Goal: Task Accomplishment & Management: Manage account settings

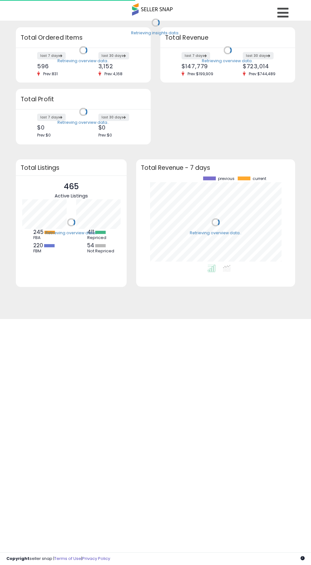
scroll to position [88, 146]
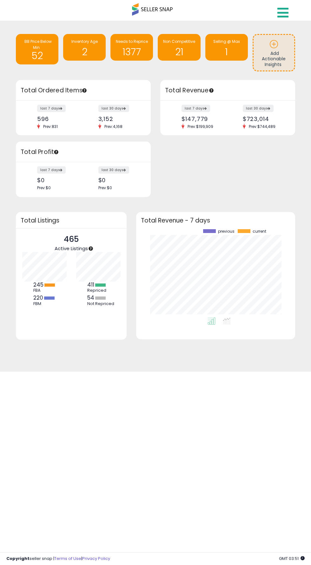
click at [283, 14] on icon at bounding box center [282, 12] width 11 height 13
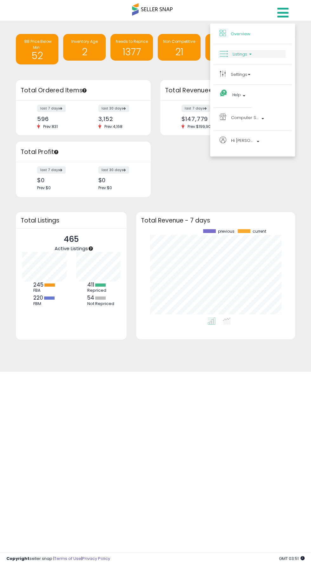
click at [226, 53] on icon at bounding box center [223, 54] width 8 height 8
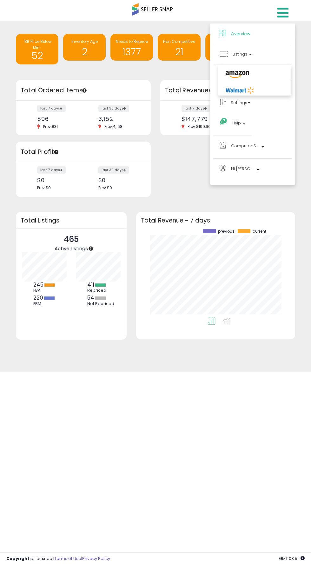
click at [228, 68] on li at bounding box center [255, 73] width 72 height 14
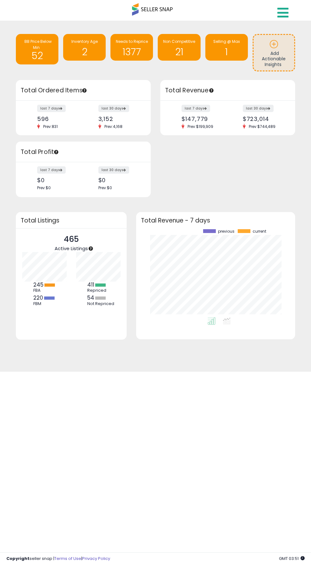
click at [282, 17] on icon at bounding box center [282, 12] width 11 height 13
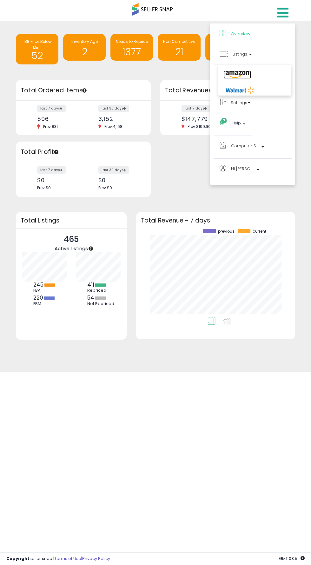
click at [232, 77] on icon at bounding box center [237, 74] width 28 height 8
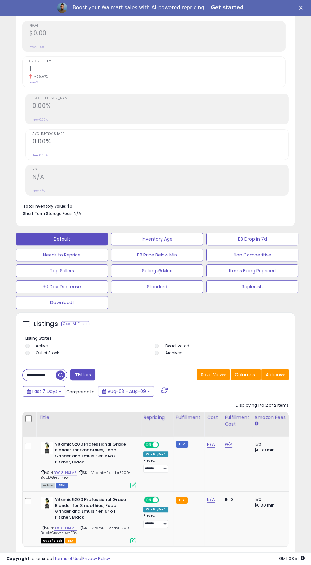
scroll to position [124, 276]
click at [35, 375] on input "**********" at bounding box center [39, 374] width 33 height 11
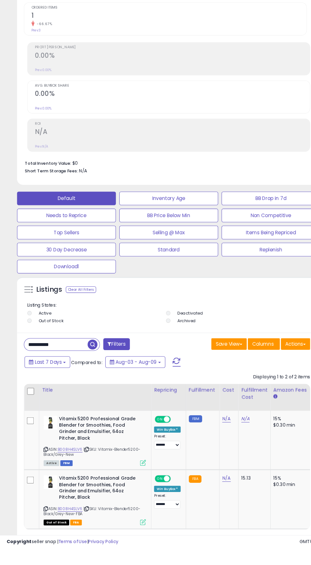
scroll to position [202, 0]
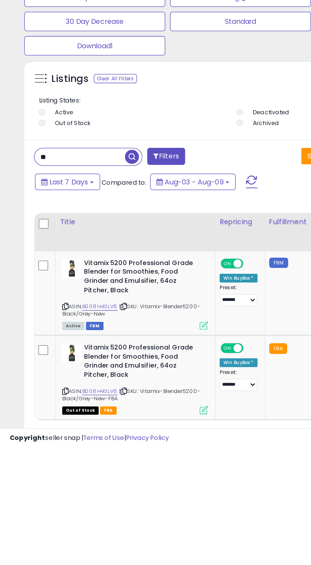
type input "*"
type input "**********"
click at [86, 379] on span "button" at bounding box center [86, 374] width 9 height 9
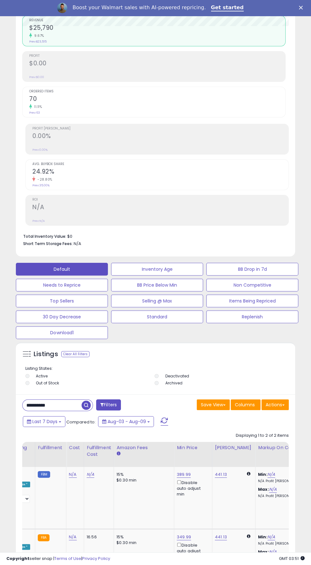
scroll to position [0, 150]
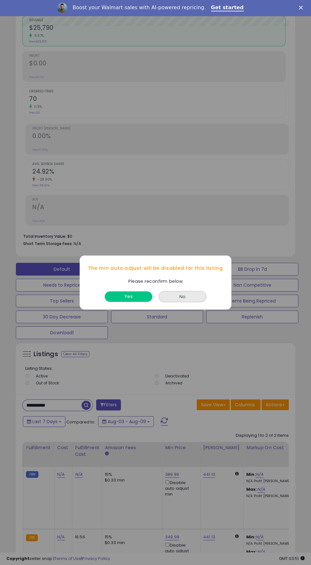
click at [190, 564] on div "The min auto adjust will be disabled for this listing Please reconfirm below Ye…" at bounding box center [155, 282] width 311 height 565
click at [191, 302] on button "No" at bounding box center [183, 296] width 48 height 11
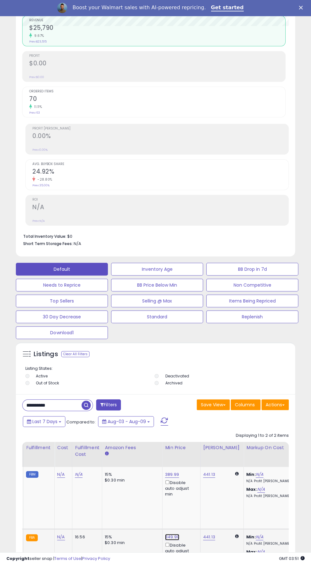
click at [173, 477] on link "349.99" at bounding box center [172, 474] width 14 height 6
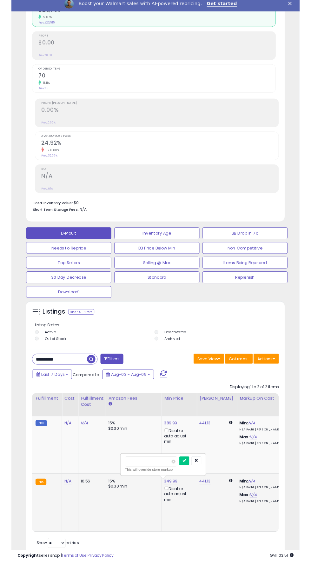
scroll to position [220, 0]
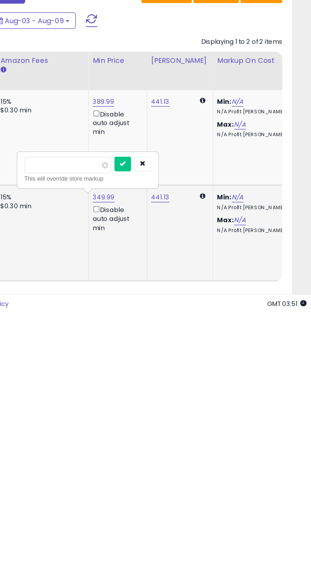
type input "*"
type input "******"
click at [187, 466] on icon "submit" at bounding box center [185, 467] width 4 height 4
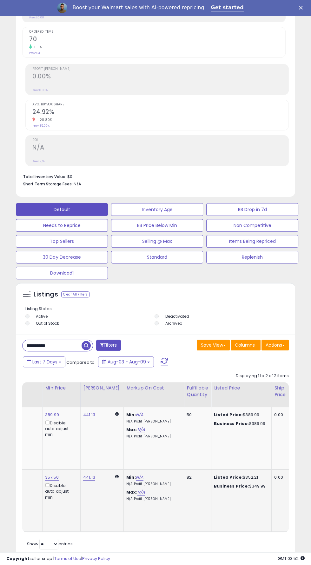
scroll to position [0, 0]
